Goal: Navigation & Orientation: Find specific page/section

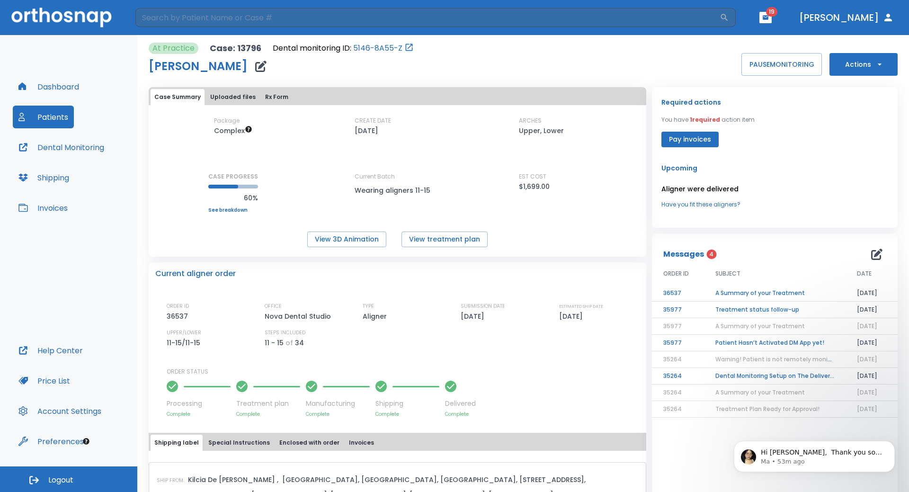
click at [50, 119] on button "Patients" at bounding box center [43, 117] width 61 height 23
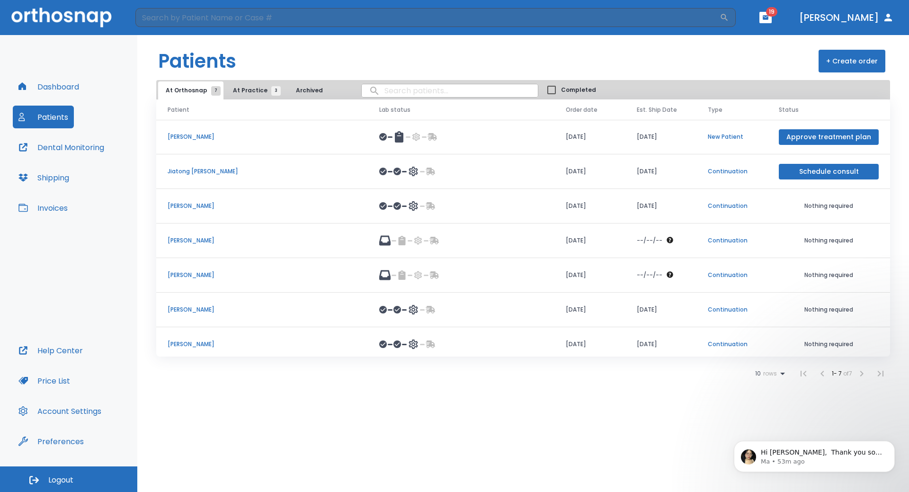
click at [253, 90] on span "At Practice 3" at bounding box center [254, 90] width 43 height 9
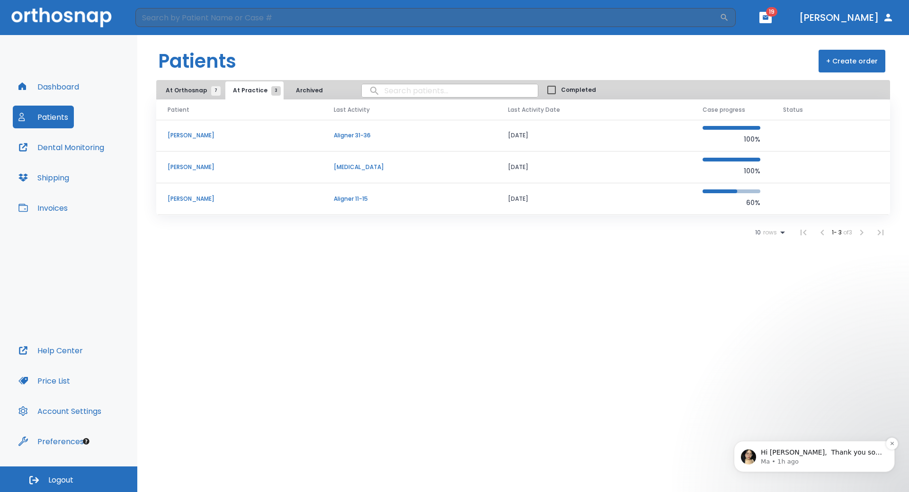
click at [836, 460] on p "Ma • 1h ago" at bounding box center [822, 461] width 122 height 9
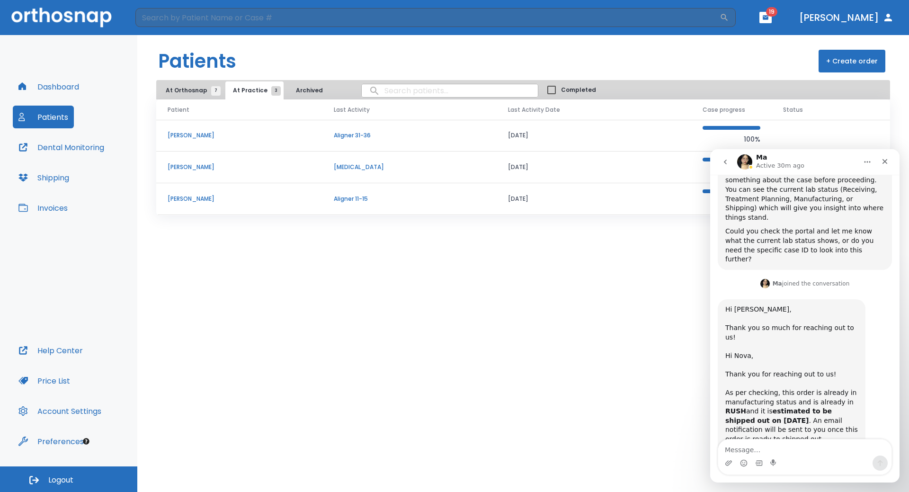
scroll to position [436, 0]
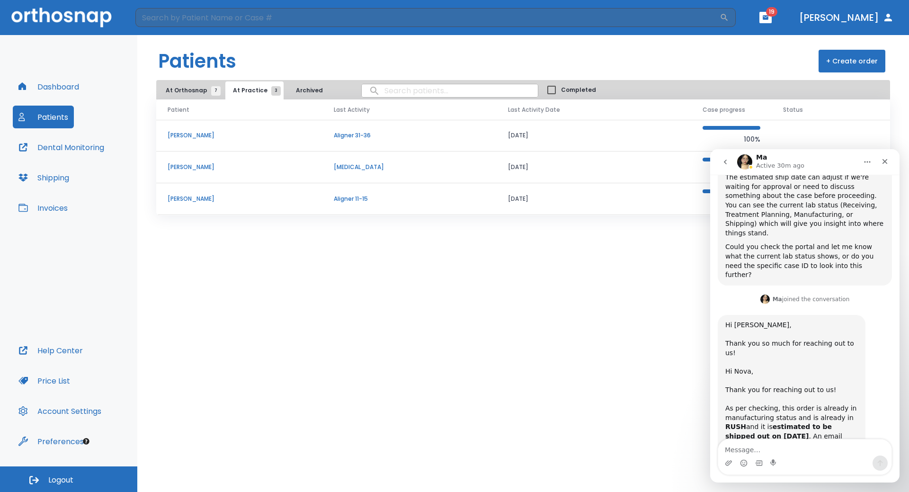
click at [868, 165] on icon "Home" at bounding box center [867, 162] width 8 height 8
click at [666, 318] on div "Patients + Create order At Orthosnap 7 At Practice 3 Archived Completed Patient…" at bounding box center [523, 263] width 772 height 457
click at [889, 162] on div "Close" at bounding box center [884, 161] width 17 height 17
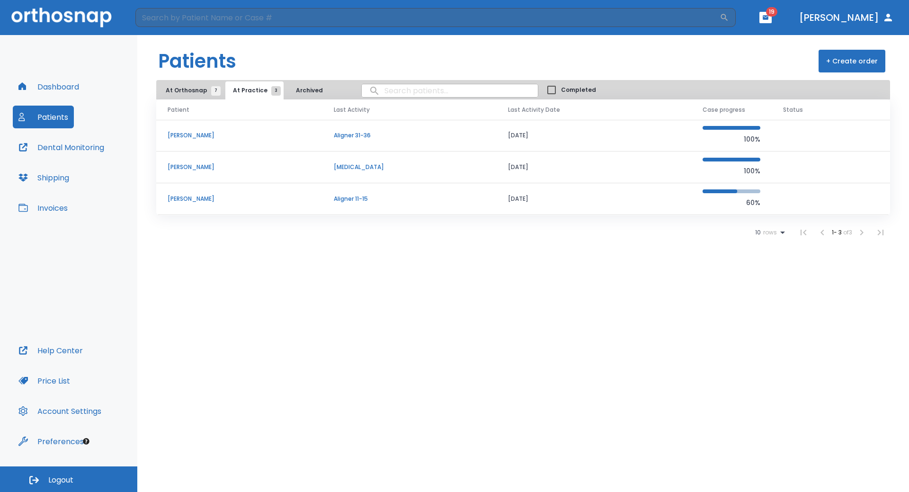
scroll to position [468, 0]
click at [772, 18] on button "button" at bounding box center [765, 17] width 12 height 11
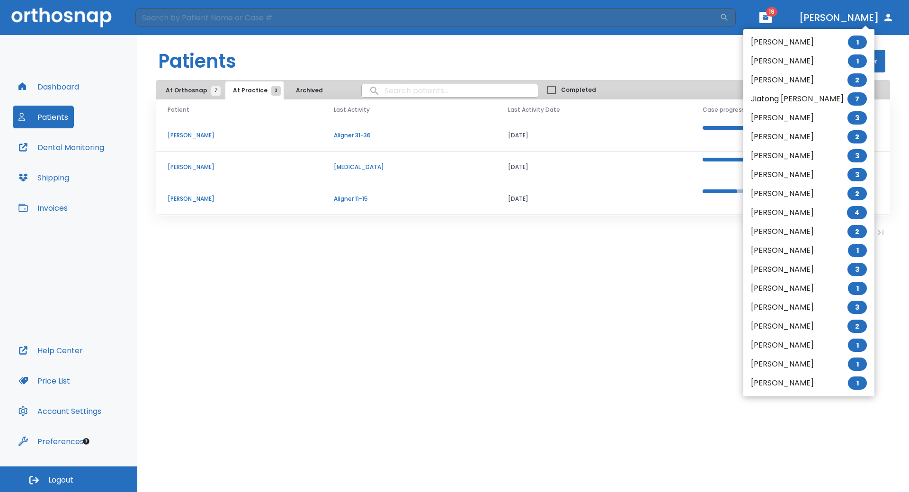
click at [827, 18] on div at bounding box center [454, 246] width 909 height 492
